Goal: Task Accomplishment & Management: Complete application form

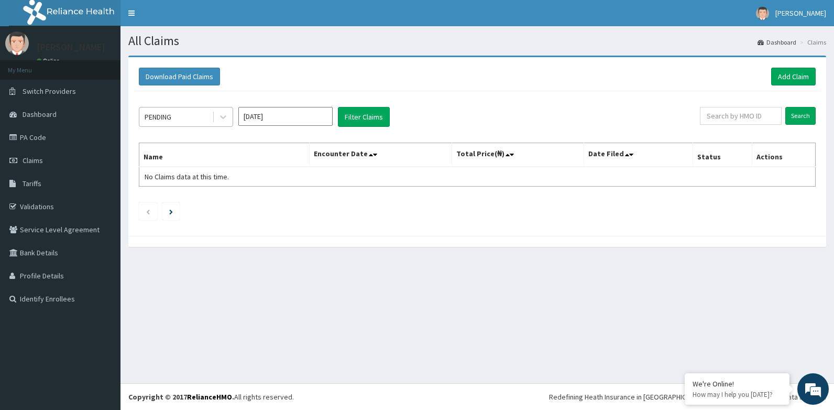
click at [199, 116] on div "PENDING" at bounding box center [175, 116] width 73 height 17
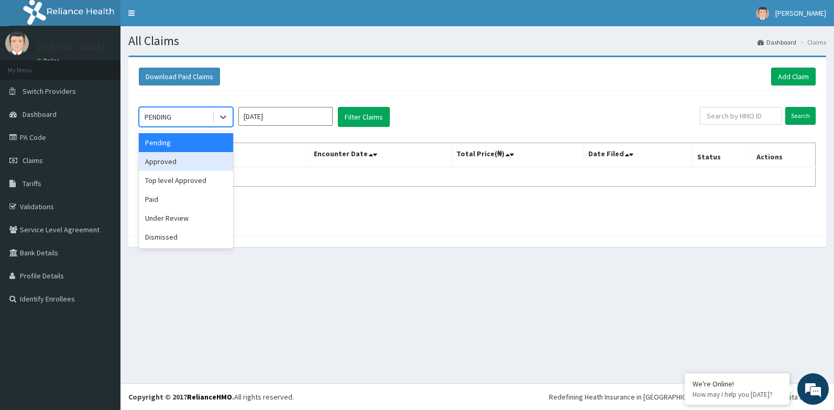
click at [194, 164] on div "Approved" at bounding box center [186, 161] width 94 height 19
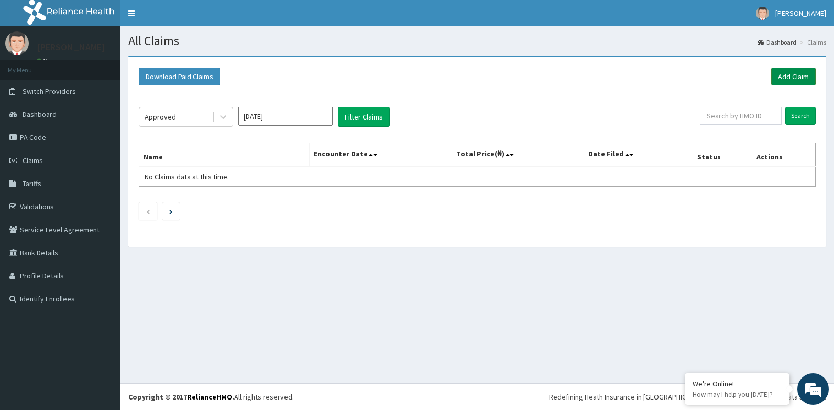
click at [775, 82] on link "Add Claim" at bounding box center [793, 77] width 45 height 18
click at [357, 122] on button "Filter Claims" at bounding box center [364, 117] width 52 height 20
click at [359, 112] on button "Filter Claims" at bounding box center [364, 117] width 52 height 20
click at [218, 123] on div at bounding box center [223, 116] width 19 height 19
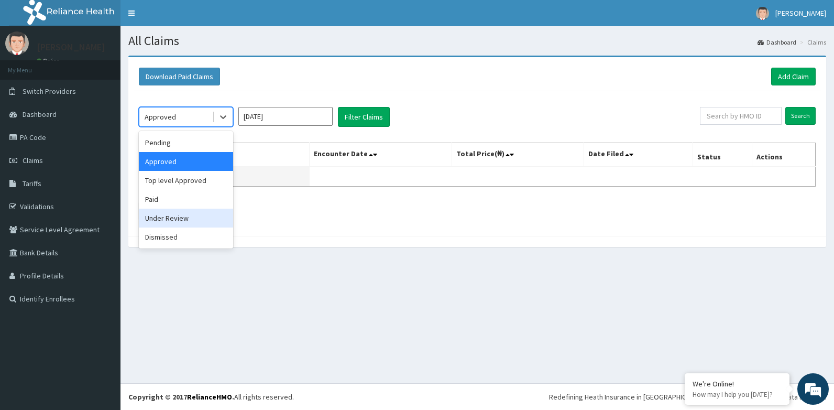
drag, startPoint x: 178, startPoint y: 221, endPoint x: 251, endPoint y: 175, distance: 86.6
click at [179, 219] on div "Under Review" at bounding box center [186, 217] width 94 height 19
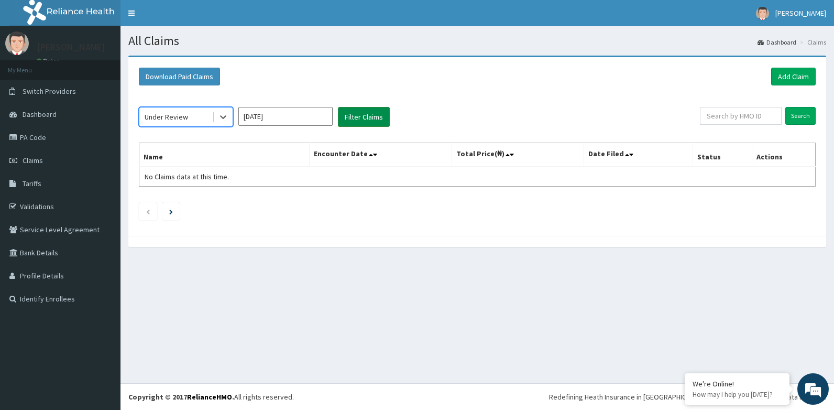
click at [347, 113] on button "Filter Claims" at bounding box center [364, 117] width 52 height 20
click at [348, 114] on button "Filter Claims" at bounding box center [364, 117] width 52 height 20
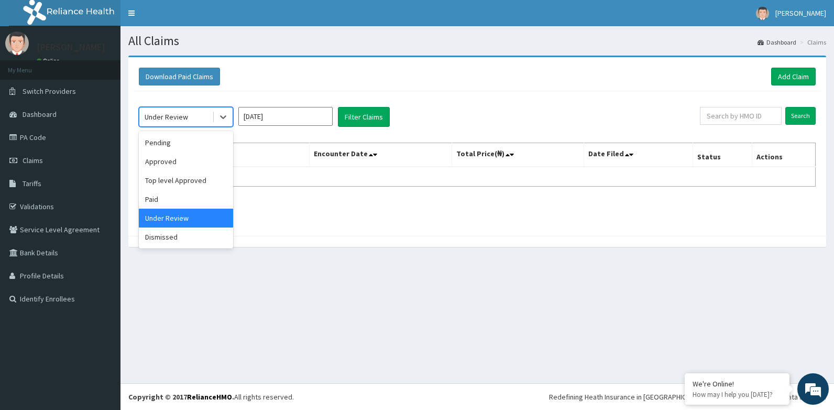
click at [199, 116] on div "Under Review" at bounding box center [175, 116] width 73 height 17
click at [185, 147] on div "Pending" at bounding box center [186, 142] width 94 height 19
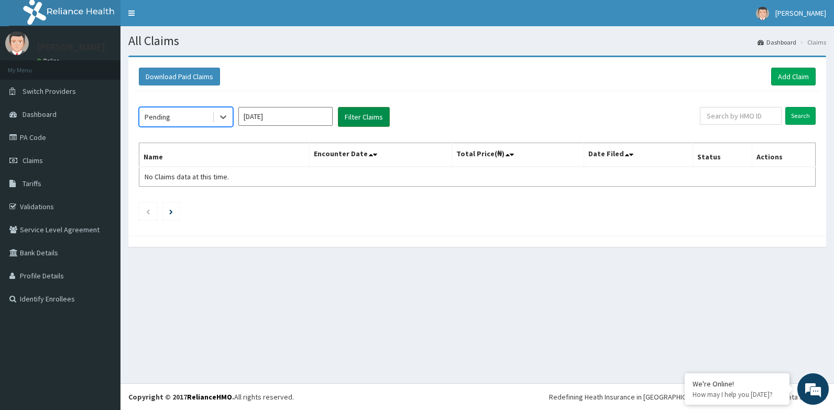
click at [357, 115] on button "Filter Claims" at bounding box center [364, 117] width 52 height 20
click at [345, 116] on button "Filter Claims" at bounding box center [364, 117] width 52 height 20
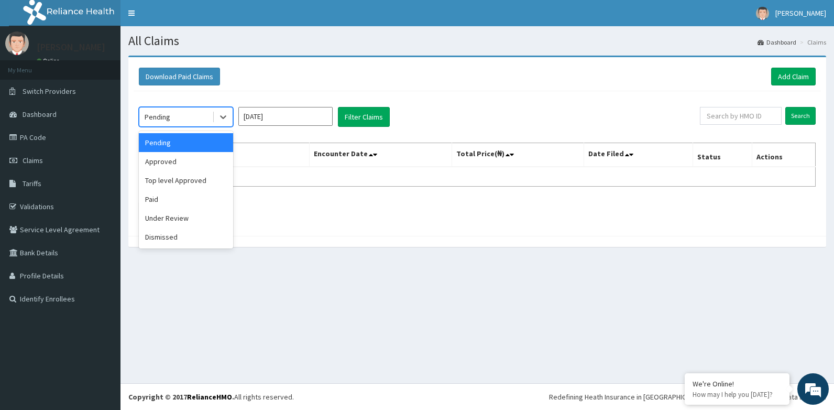
click at [158, 114] on div "Pending" at bounding box center [158, 117] width 26 height 10
click at [150, 187] on div "Top level Approved" at bounding box center [186, 180] width 94 height 19
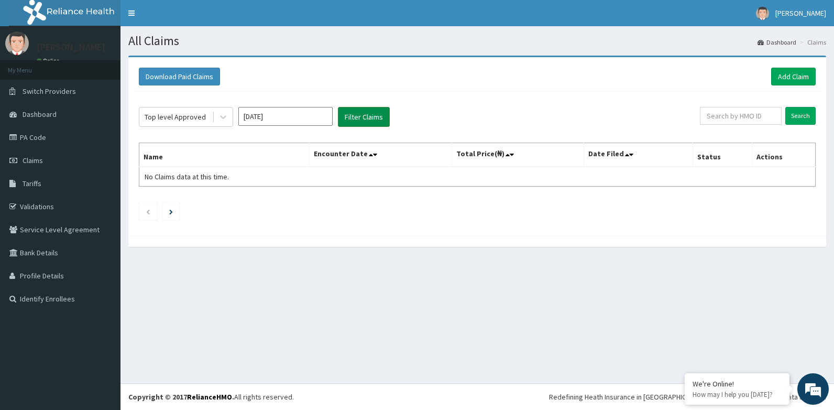
click at [371, 121] on button "Filter Claims" at bounding box center [364, 117] width 52 height 20
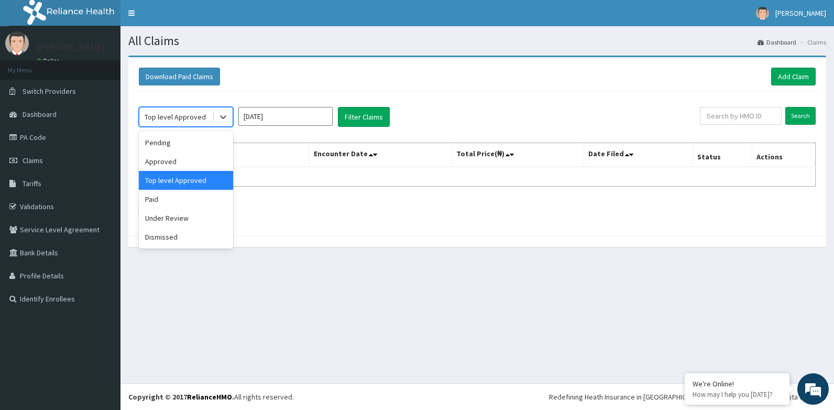
click at [189, 117] on div "Top level Approved" at bounding box center [175, 117] width 61 height 10
click at [160, 207] on div "Paid" at bounding box center [186, 199] width 94 height 19
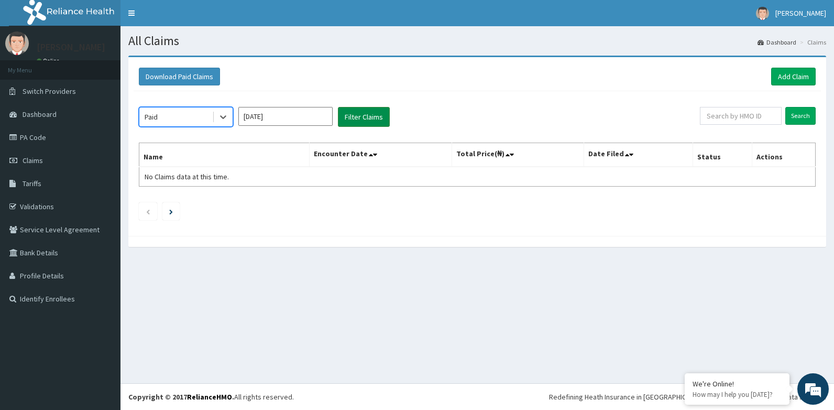
click at [356, 122] on button "Filter Claims" at bounding box center [364, 117] width 52 height 20
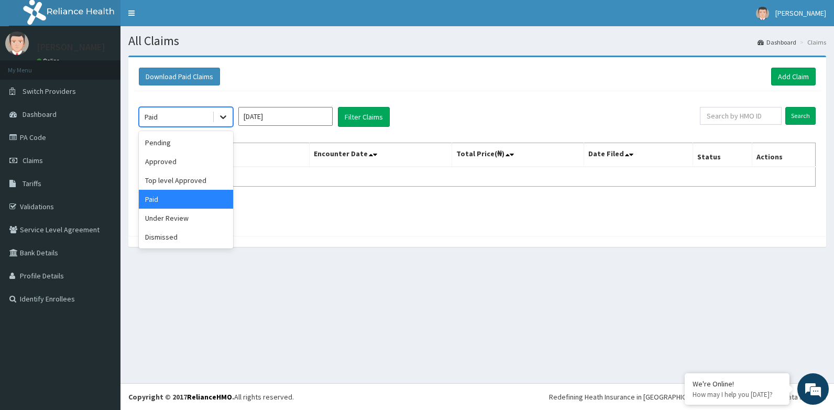
click at [219, 117] on icon at bounding box center [223, 117] width 10 height 10
click at [177, 221] on div "Under Review" at bounding box center [186, 217] width 94 height 19
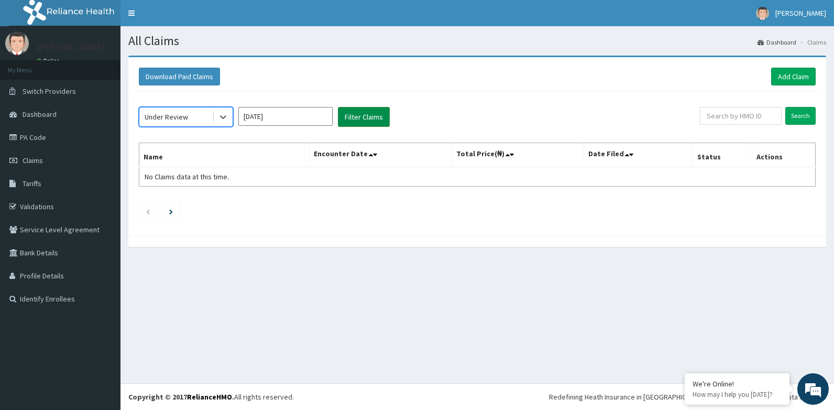
click at [383, 118] on button "Filter Claims" at bounding box center [364, 117] width 52 height 20
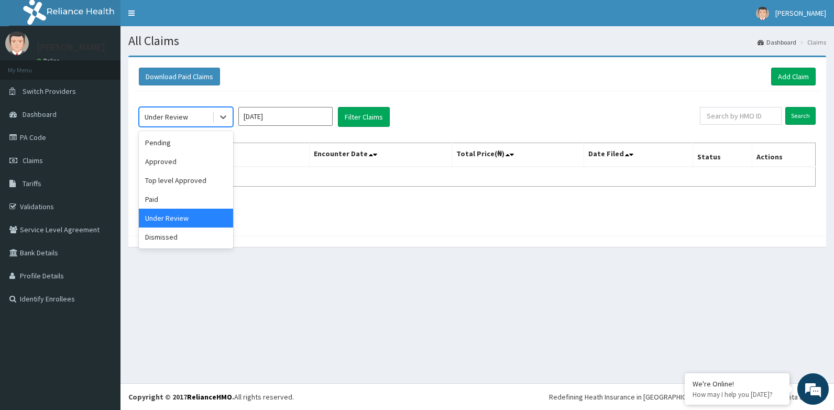
click at [204, 117] on div "Under Review" at bounding box center [175, 116] width 73 height 17
click at [158, 232] on div "Dismissed" at bounding box center [186, 236] width 94 height 19
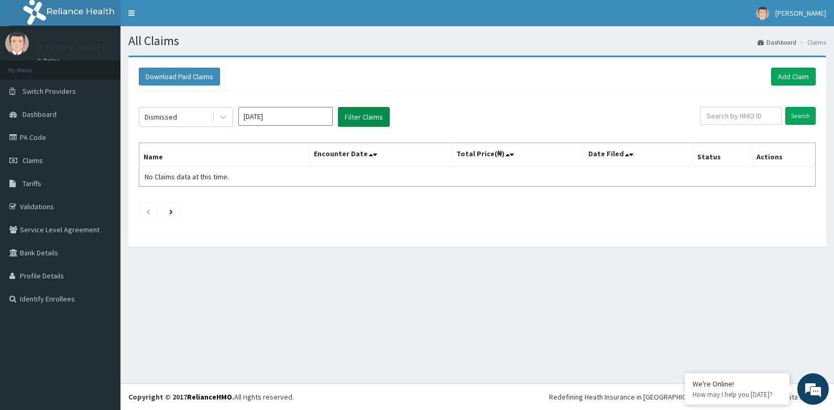
click at [343, 113] on button "Filter Claims" at bounding box center [364, 117] width 52 height 20
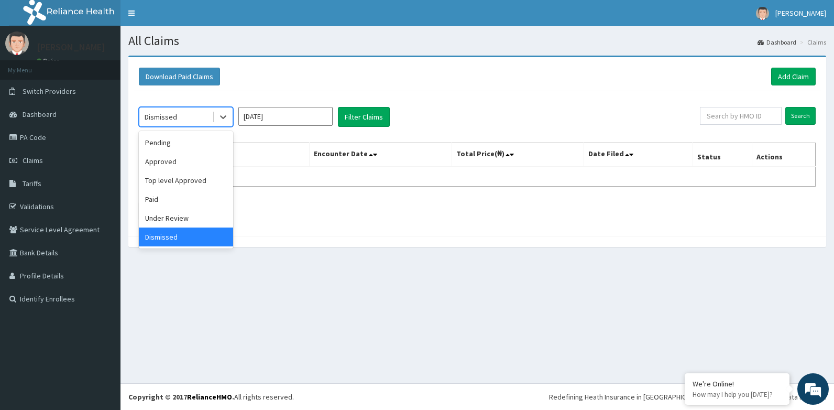
click at [213, 117] on div at bounding box center [222, 116] width 20 height 19
click at [192, 140] on div "Pending" at bounding box center [186, 142] width 94 height 19
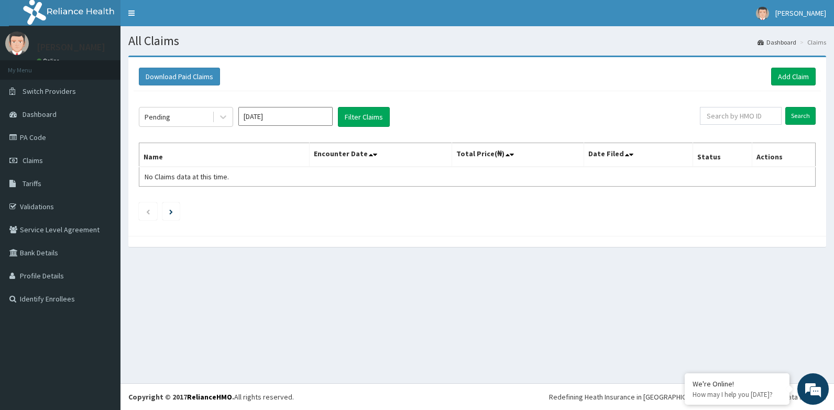
click at [335, 119] on div "Pending Sep 2025 Filter Claims" at bounding box center [419, 117] width 561 height 20
click at [353, 115] on button "Filter Claims" at bounding box center [364, 117] width 52 height 20
click at [799, 79] on link "Add Claim" at bounding box center [793, 77] width 45 height 18
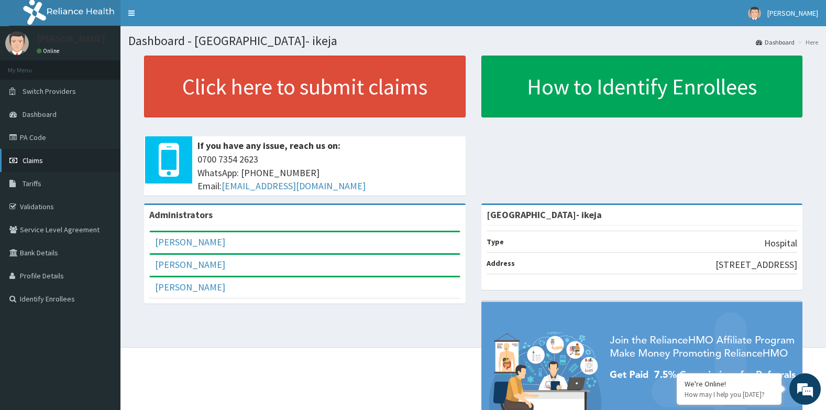
click at [40, 158] on span "Claims" at bounding box center [33, 160] width 20 height 9
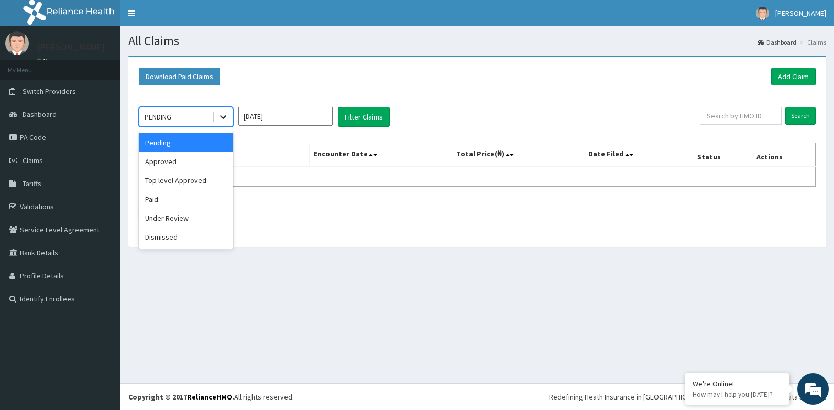
click at [223, 114] on icon at bounding box center [223, 117] width 10 height 10
click at [202, 156] on div "Approved" at bounding box center [186, 161] width 94 height 19
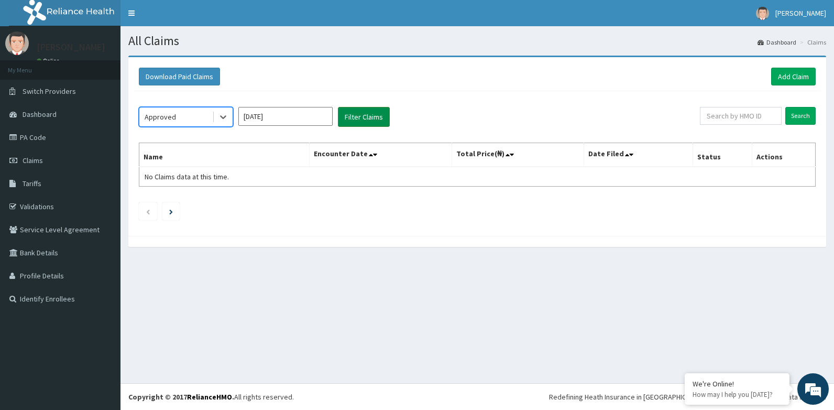
click at [380, 122] on button "Filter Claims" at bounding box center [364, 117] width 52 height 20
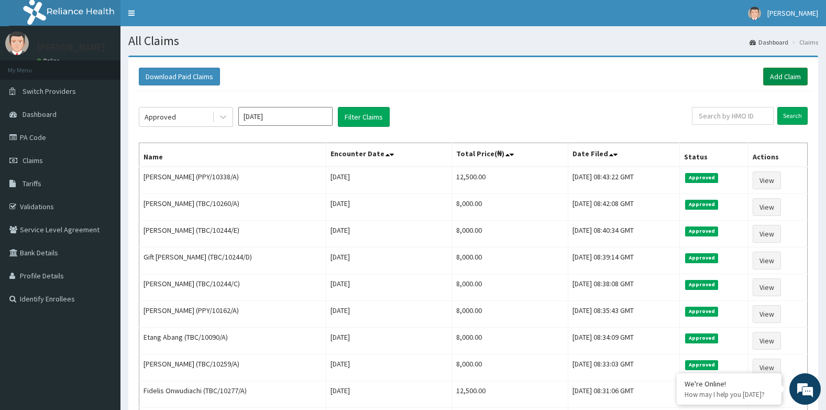
click at [781, 82] on link "Add Claim" at bounding box center [785, 77] width 45 height 18
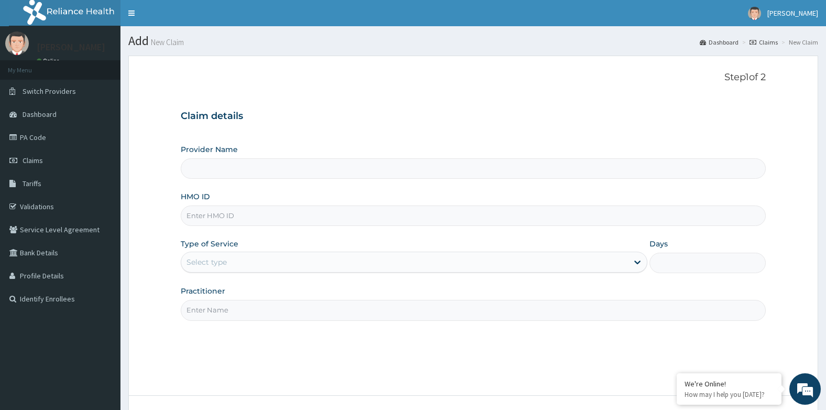
type input "[GEOGRAPHIC_DATA]- ikeja"
click at [257, 214] on input "HMO ID" at bounding box center [474, 215] width 586 height 20
paste input "TBC/10298/A"
type input "TBC/10298/A"
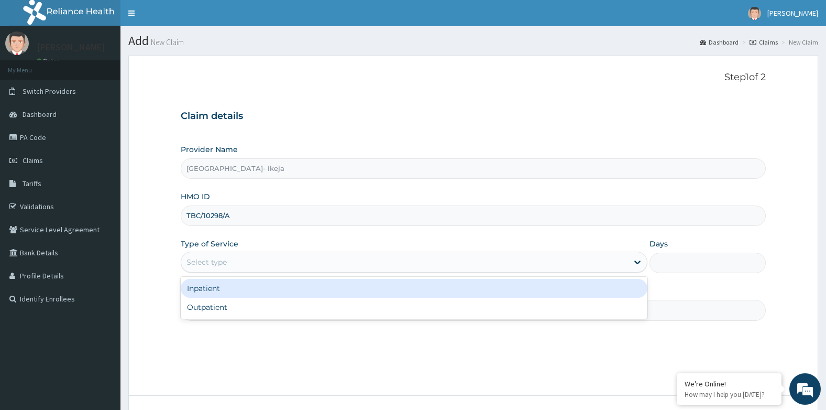
drag, startPoint x: 263, startPoint y: 262, endPoint x: 262, endPoint y: 274, distance: 11.5
click at [262, 262] on div "Select type" at bounding box center [404, 262] width 447 height 17
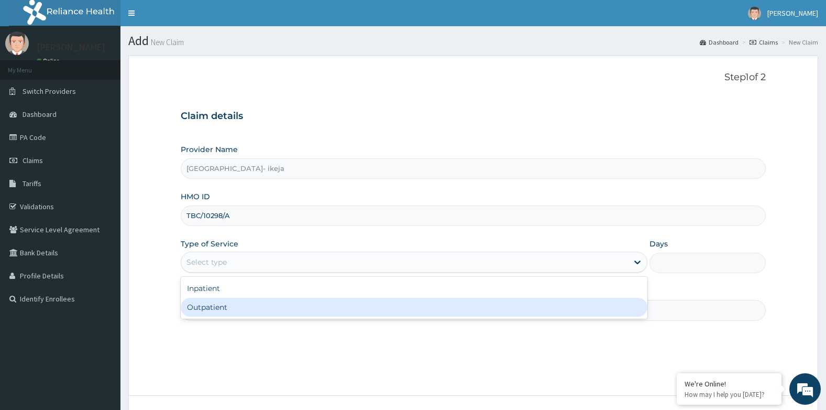
click at [259, 317] on div "Inpatient Outpatient" at bounding box center [414, 298] width 467 height 42
click at [259, 312] on div "Outpatient" at bounding box center [414, 307] width 467 height 19
type input "1"
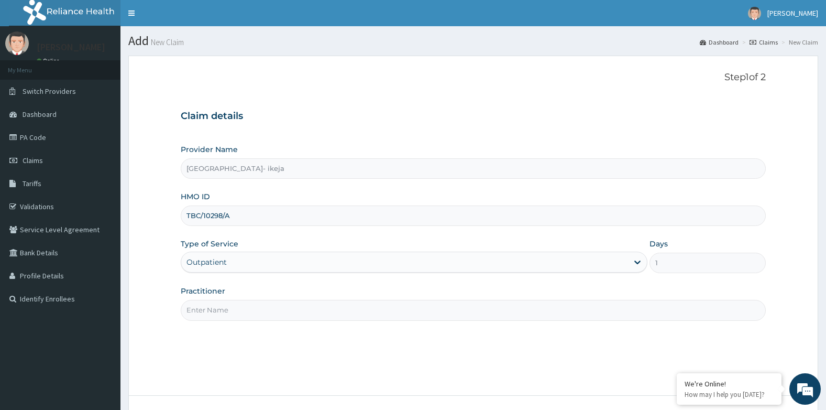
click at [254, 311] on input "Practitioner" at bounding box center [474, 310] width 586 height 20
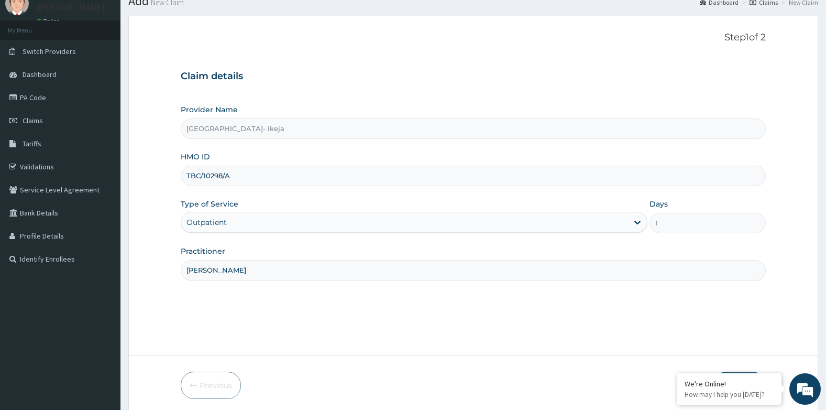
scroll to position [80, 0]
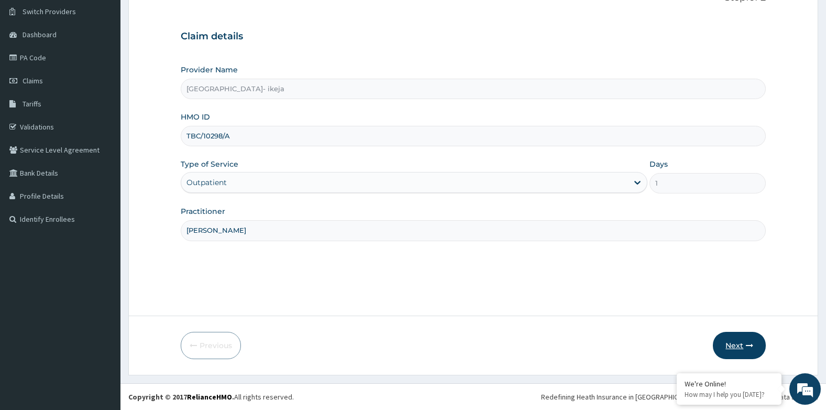
type input "[PERSON_NAME]"
click at [741, 350] on button "Next" at bounding box center [739, 345] width 53 height 27
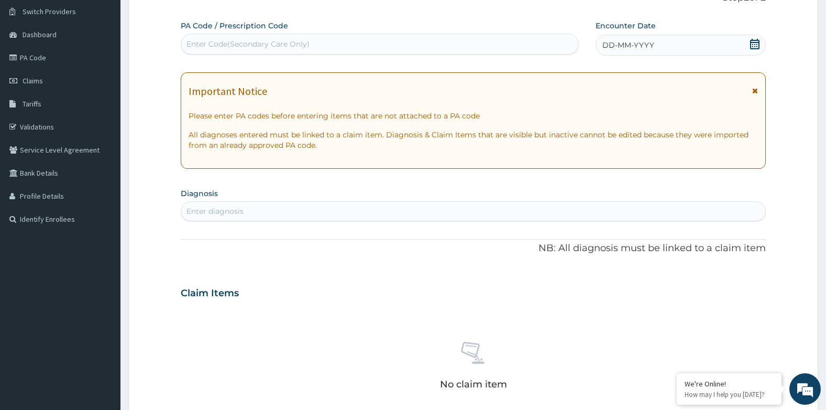
click at [613, 41] on span "DD-MM-YYYY" at bounding box center [628, 45] width 52 height 10
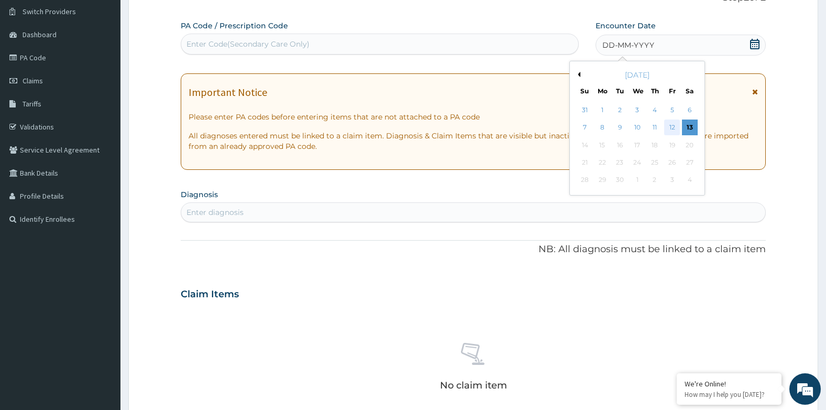
click at [672, 122] on div "12" at bounding box center [672, 128] width 16 height 16
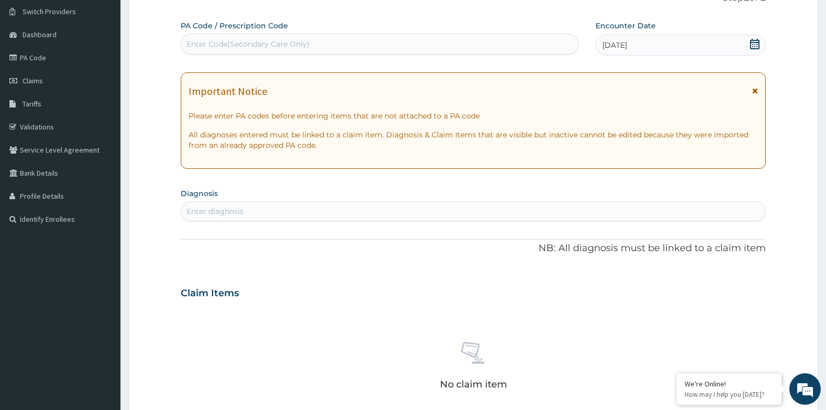
click at [300, 199] on section "Diagnosis Enter diagnosis" at bounding box center [474, 203] width 586 height 36
click at [298, 207] on div "Enter diagnosis" at bounding box center [473, 211] width 585 height 17
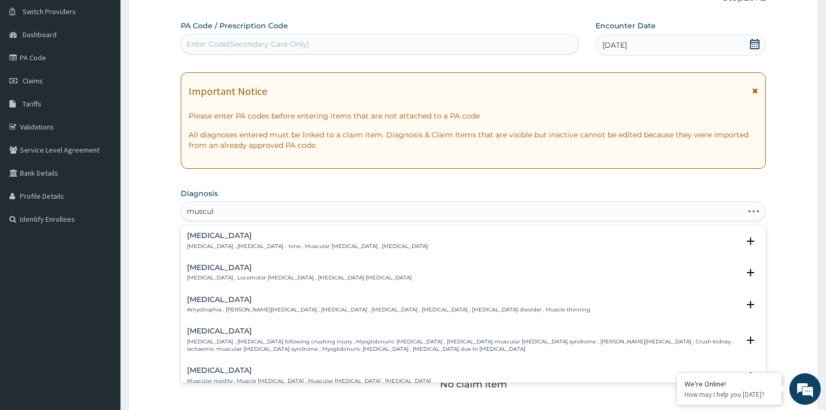
type input "musculo"
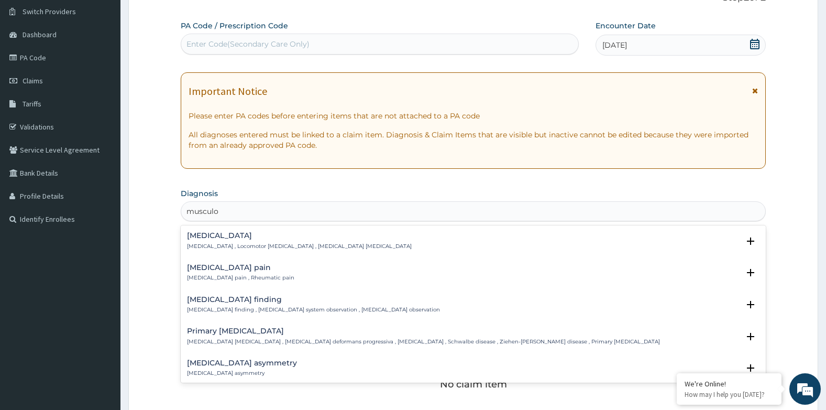
click at [195, 264] on h4 "[MEDICAL_DATA] pain" at bounding box center [240, 268] width 107 height 8
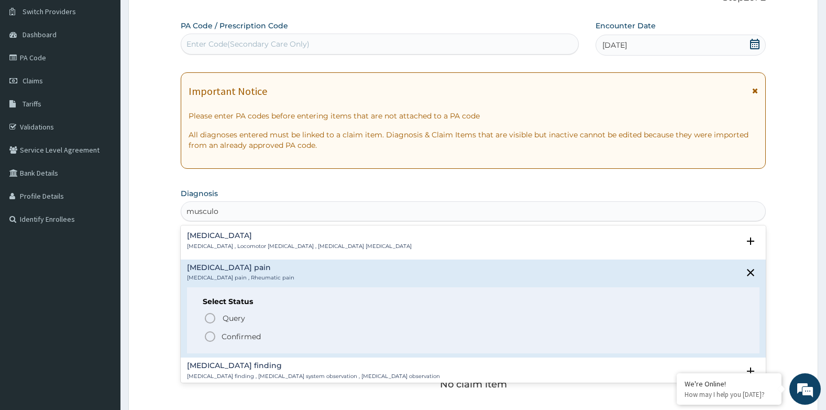
click at [207, 341] on circle "status option filled" at bounding box center [209, 336] width 9 height 9
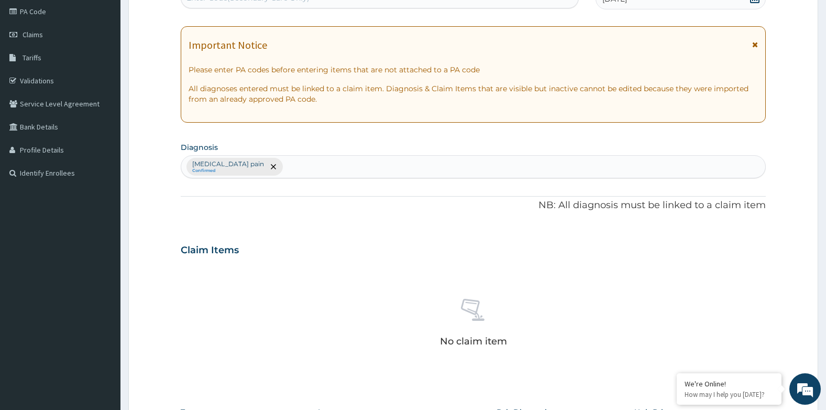
scroll to position [184, 0]
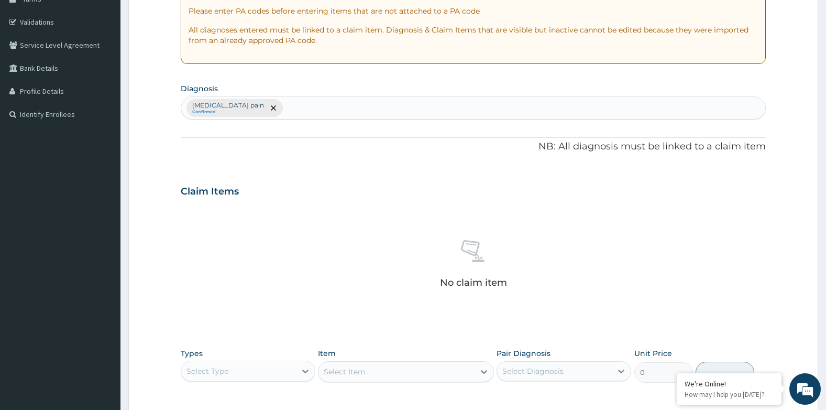
click at [225, 376] on div "Select Type" at bounding box center [238, 371] width 115 height 17
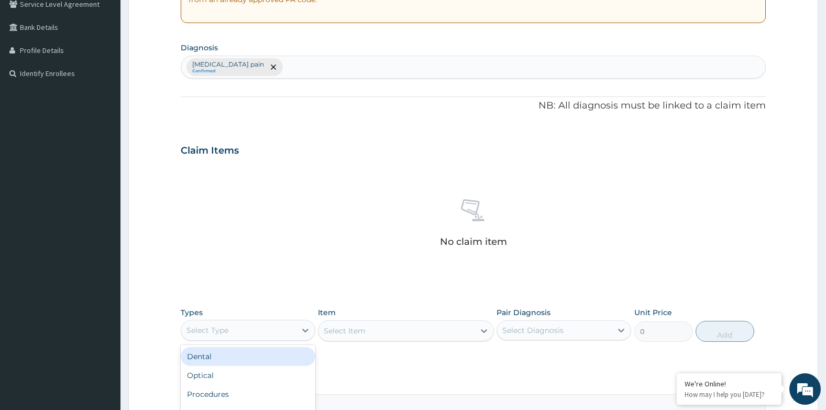
scroll to position [289, 0]
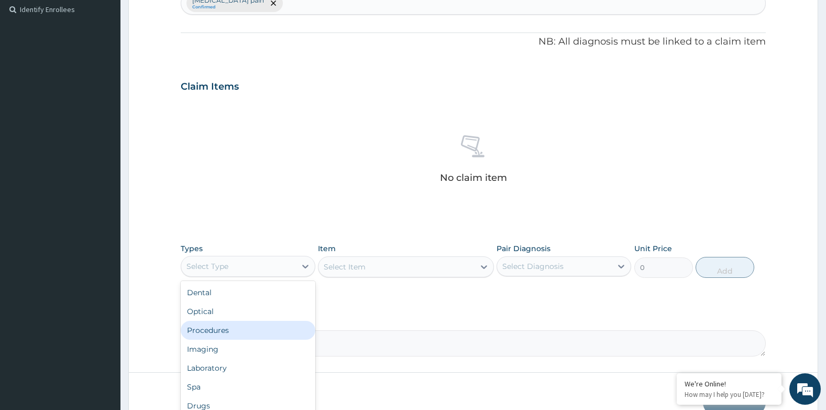
click at [215, 326] on div "Procedures" at bounding box center [248, 330] width 135 height 19
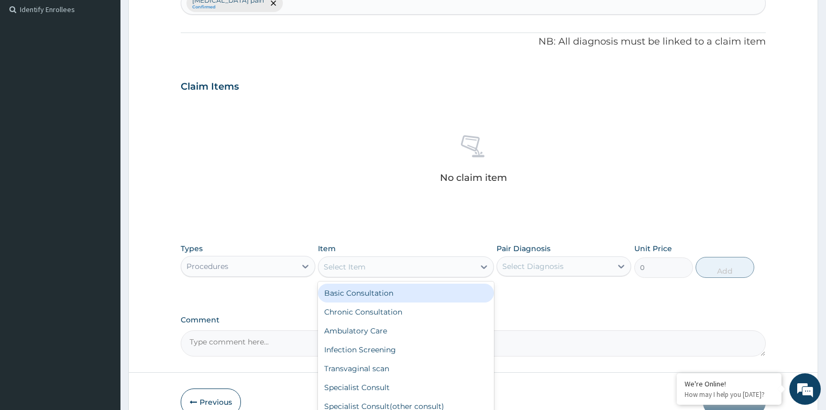
click at [332, 264] on div "Select Item" at bounding box center [345, 266] width 42 height 10
click at [346, 293] on div "Basic Consultation" at bounding box center [405, 292] width 175 height 19
type input "8000"
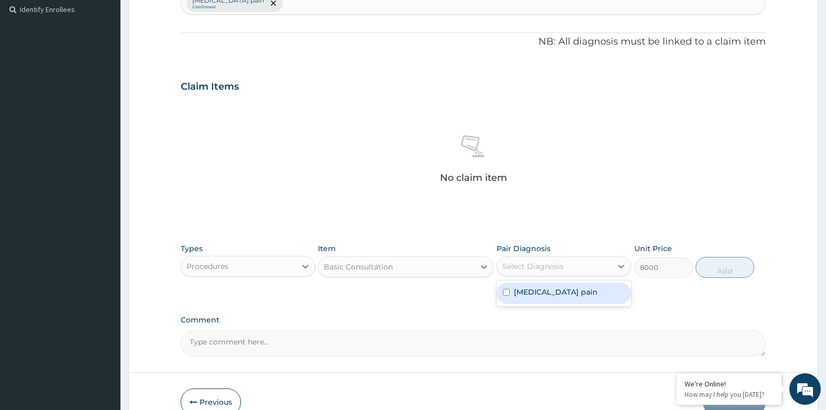
click at [503, 266] on div "Select Diagnosis" at bounding box center [532, 266] width 61 height 10
click at [508, 291] on input "checkbox" at bounding box center [506, 292] width 7 height 7
checkbox input "true"
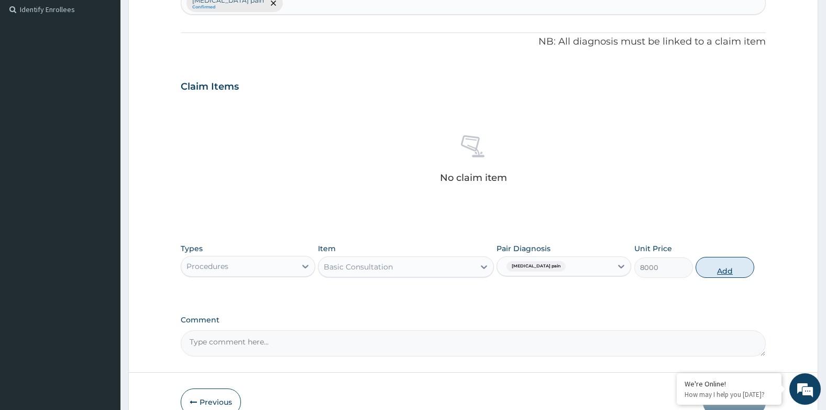
click at [705, 265] on button "Add" at bounding box center [725, 267] width 59 height 21
type input "0"
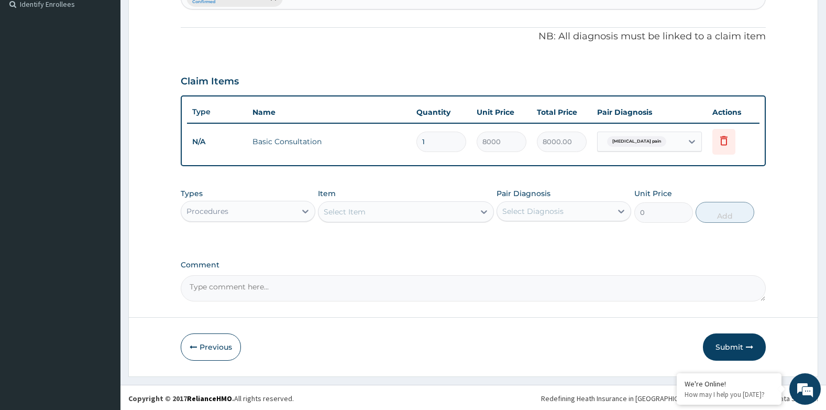
scroll to position [296, 0]
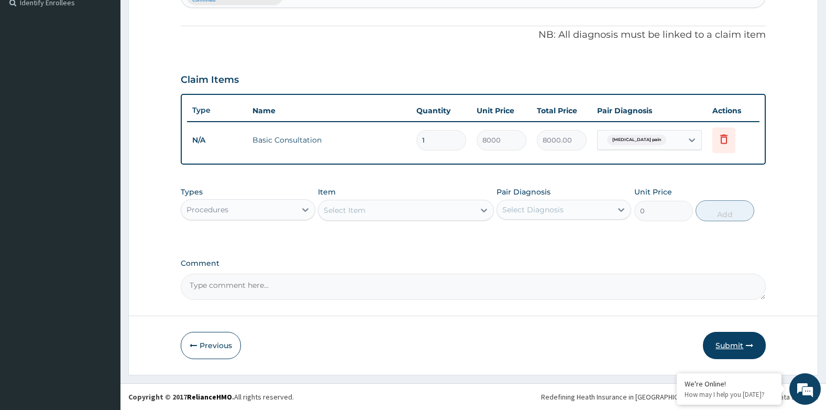
click at [705, 343] on button "Submit" at bounding box center [734, 345] width 63 height 27
